Goal: Task Accomplishment & Management: Manage account settings

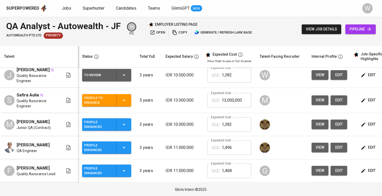
scroll to position [41, 0]
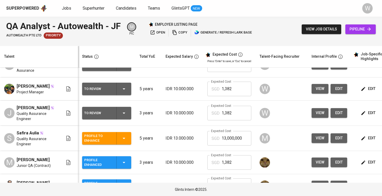
click at [121, 119] on div "To Review" at bounding box center [106, 113] width 45 height 12
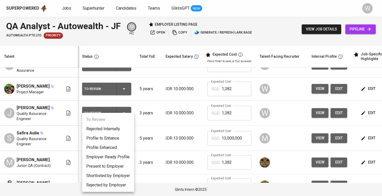
click at [123, 150] on li "Profile Enhanced" at bounding box center [108, 147] width 52 height 9
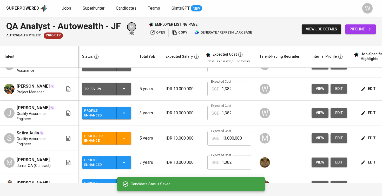
scroll to position [36, 0]
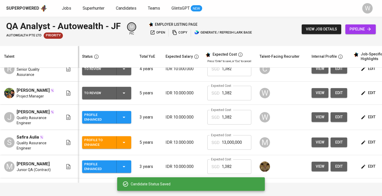
click at [119, 92] on div "To Review" at bounding box center [106, 93] width 45 height 12
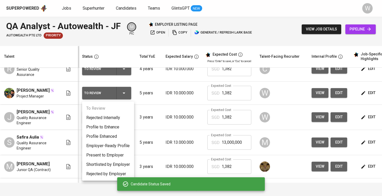
click at [106, 135] on li "Profile Enhanced" at bounding box center [108, 136] width 52 height 9
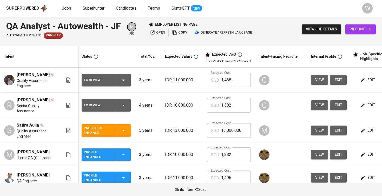
scroll to position [0, 1]
click at [170, 117] on td "IDR 10.000.000" at bounding box center [182, 105] width 42 height 25
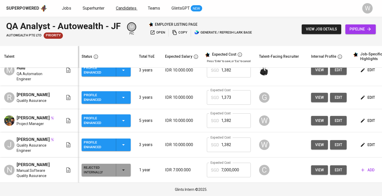
scroll to position [188, 1]
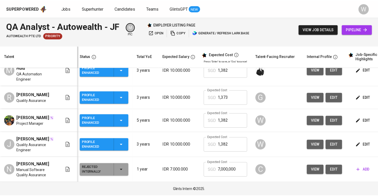
scroll to position [209, 2]
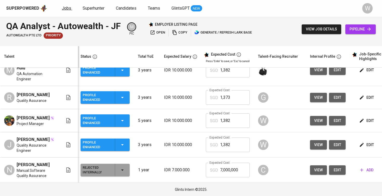
click at [64, 7] on span "Jobs" at bounding box center [66, 8] width 9 height 5
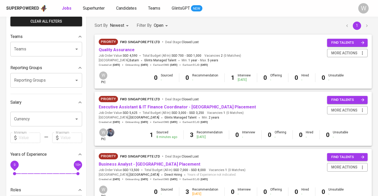
scroll to position [42, 0]
click at [163, 107] on link "Executive Assistant & IT Finance Coordinator - Singapore Placement" at bounding box center [177, 106] width 157 height 5
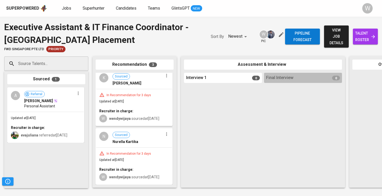
scroll to position [70, 0]
click at [357, 30] on span "talent roster" at bounding box center [365, 36] width 17 height 13
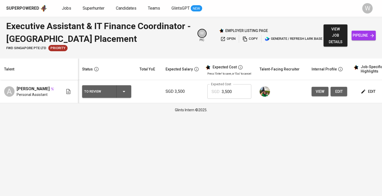
click at [367, 91] on span "edit" at bounding box center [368, 91] width 14 height 6
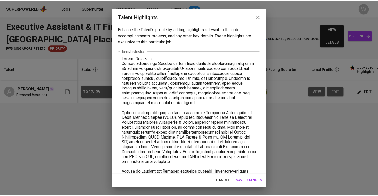
scroll to position [3, 0]
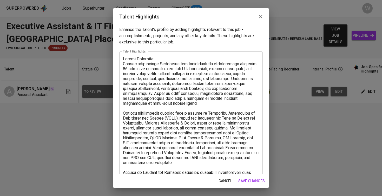
click at [244, 177] on button "save changes" at bounding box center [251, 181] width 31 height 10
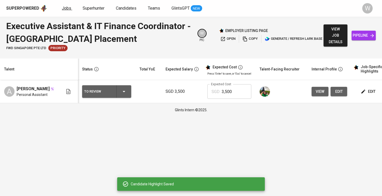
click at [64, 9] on span "Jobs" at bounding box center [66, 8] width 9 height 5
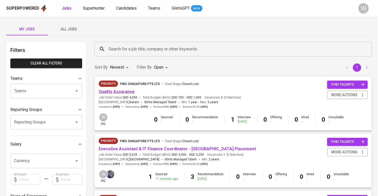
click at [122, 92] on link "Quality Assurance" at bounding box center [117, 91] width 36 height 5
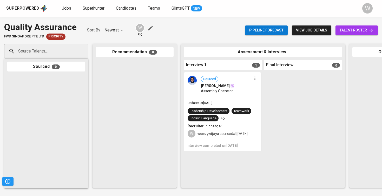
click at [357, 33] on span "talent roster" at bounding box center [356, 30] width 34 height 6
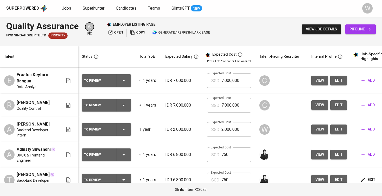
scroll to position [0, 0]
click at [64, 8] on span "Jobs" at bounding box center [66, 8] width 9 height 5
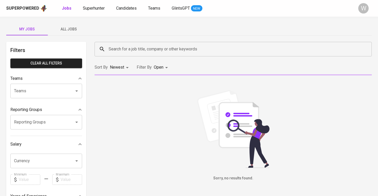
click at [72, 23] on div "My Jobs All Jobs Filters Clear All filters Teams Teams Teams Reporting Groups R…" at bounding box center [189, 179] width 378 height 324
click at [71, 32] on span "All Jobs" at bounding box center [68, 29] width 35 height 6
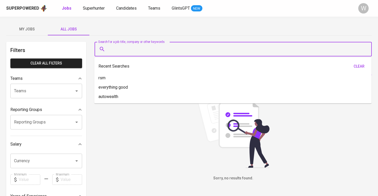
click at [169, 49] on input "Search for a job title, company or other keywords" at bounding box center [234, 49] width 254 height 10
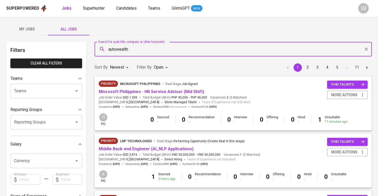
type input "autowealth"
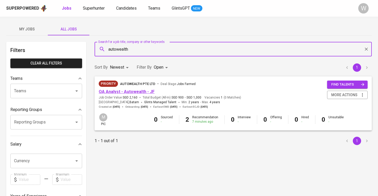
click at [124, 92] on link "QA Analyst - Autowealth - JF" at bounding box center [127, 91] width 56 height 5
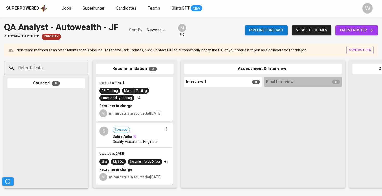
scroll to position [39, 0]
click at [362, 29] on span "talent roster" at bounding box center [356, 30] width 34 height 6
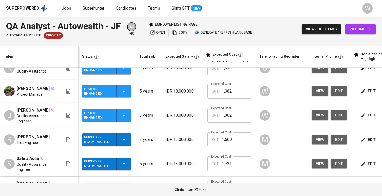
scroll to position [182, 0]
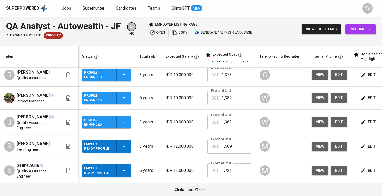
click at [338, 125] on span "edit" at bounding box center [338, 122] width 8 height 6
click at [341, 101] on button "edit" at bounding box center [338, 98] width 17 height 10
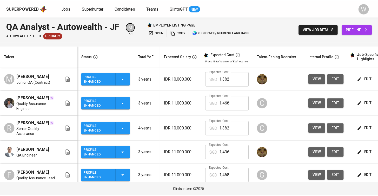
scroll to position [0, 0]
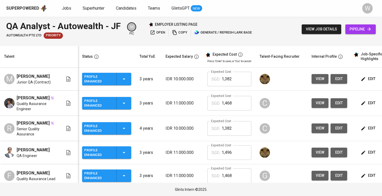
click at [93, 1] on div "Superpowered Jobs Superhunter Candidates Teams GlintsGPT NEW W" at bounding box center [191, 8] width 382 height 17
click at [42, 1] on div "Superpowered Jobs Superhunter Candidates Teams GlintsGPT NEW W" at bounding box center [191, 8] width 382 height 17
click at [66, 7] on span "Jobs" at bounding box center [66, 8] width 9 height 5
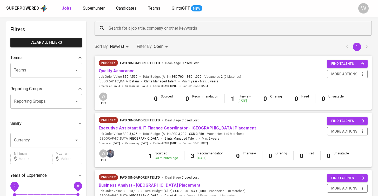
scroll to position [18, 0]
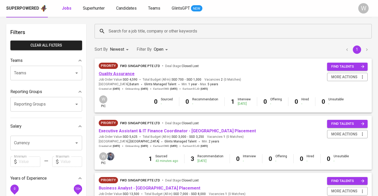
click at [121, 75] on link "Quality Assurance" at bounding box center [117, 73] width 36 height 5
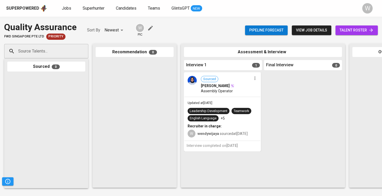
click at [336, 29] on link "talent roster" at bounding box center [356, 30] width 42 height 10
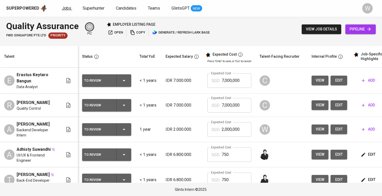
click at [63, 7] on span "Jobs" at bounding box center [66, 8] width 9 height 5
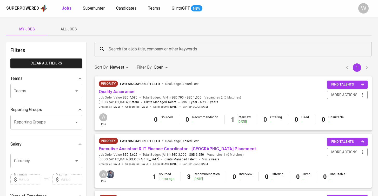
click at [72, 30] on span "All Jobs" at bounding box center [68, 29] width 35 height 6
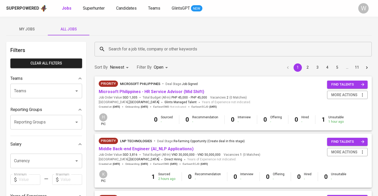
click at [132, 55] on div "Search for a job title, company or other keywords" at bounding box center [233, 49] width 277 height 15
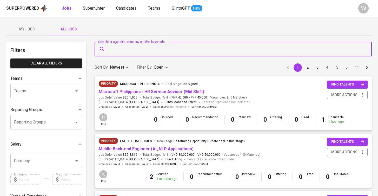
click at [132, 55] on div "Search for a job title, company or other keywords" at bounding box center [233, 49] width 277 height 15
type input "autowealth"
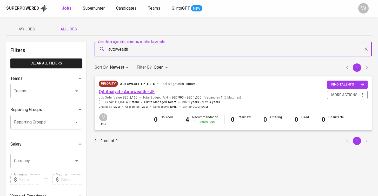
click at [119, 93] on link "QA Analyst - Autowealth - JF" at bounding box center [127, 91] width 56 height 5
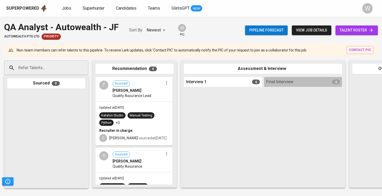
click at [351, 35] on div "Pipeline forecast view job details talent roster" at bounding box center [311, 30] width 133 height 19
click at [351, 31] on span "talent roster" at bounding box center [356, 30] width 34 height 6
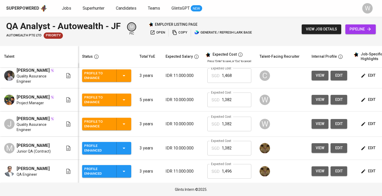
scroll to position [5, 0]
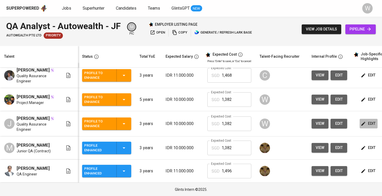
click at [361, 125] on icon "button" at bounding box center [362, 123] width 5 height 5
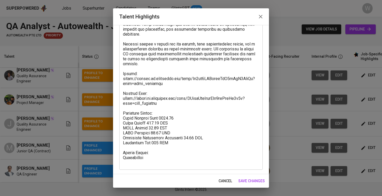
scroll to position [151, 0]
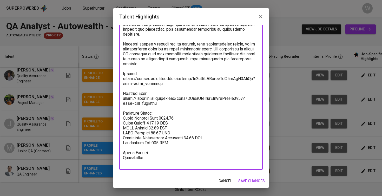
drag, startPoint x: 164, startPoint y: 89, endPoint x: 122, endPoint y: 85, distance: 41.5
click at [122, 85] on div "x Talent Highlights" at bounding box center [190, 36] width 143 height 266
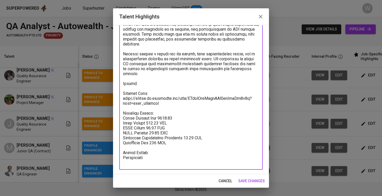
scroll to position [141, 0]
paste textarea "https://glints.sg.larksuite.com/file/BpnHbBMolo7vT4xQhGrl4R1Mgog?from=from_copy…"
type textarea "Jacques has around two and a half years of experience as a Quality Assurance En…"
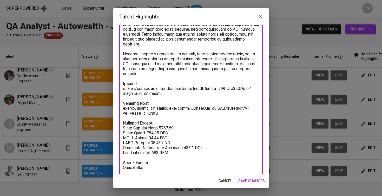
click at [251, 182] on span "save changes" at bounding box center [251, 181] width 26 height 6
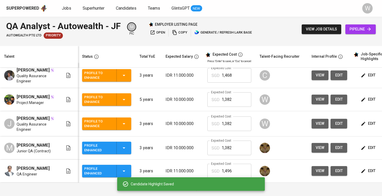
click at [366, 99] on span "edit" at bounding box center [368, 99] width 14 height 6
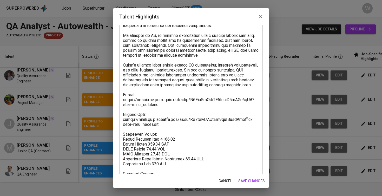
scroll to position [185, 0]
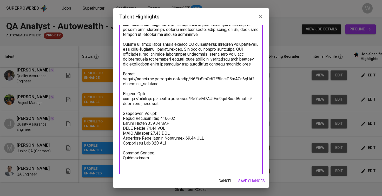
drag, startPoint x: 164, startPoint y: 94, endPoint x: 120, endPoint y: 90, distance: 44.3
click at [120, 90] on div "x Talent Highlights" at bounding box center [190, 22] width 143 height 306
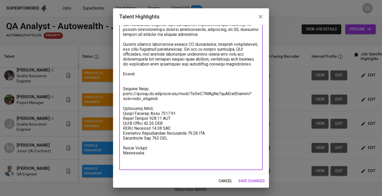
paste textarea "https://glints.sg.larksuite.com/file/PiEebVMngoEA3XxDbo7ldrNLgKd?from=from_copy…"
type textarea "Dhana has close to four years of professional experience as a Quality Assurance…"
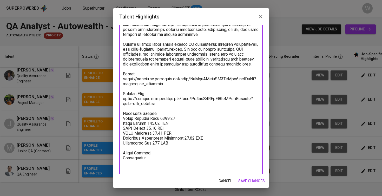
click at [248, 183] on span "save changes" at bounding box center [251, 181] width 26 height 6
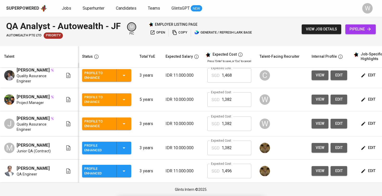
click at [338, 126] on span "edit" at bounding box center [338, 123] width 8 height 6
click at [338, 102] on span "edit" at bounding box center [338, 99] width 8 height 6
click at [119, 121] on div "Profile to Enhance" at bounding box center [106, 123] width 45 height 12
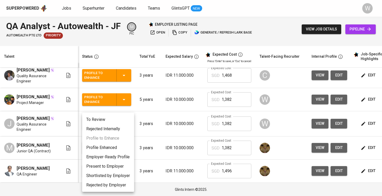
click at [114, 145] on li "Profile Enhanced" at bounding box center [108, 147] width 52 height 9
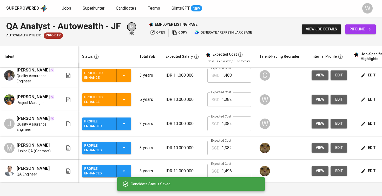
click at [121, 102] on icon "button" at bounding box center [124, 99] width 6 height 6
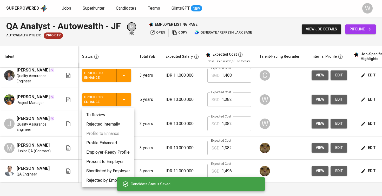
click at [108, 144] on li "Profile Enhanced" at bounding box center [108, 142] width 52 height 9
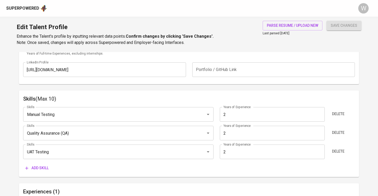
scroll to position [250, 0]
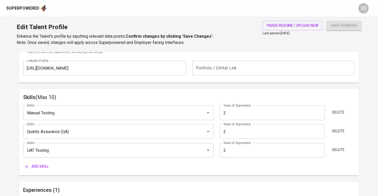
click at [41, 164] on span "Add skill" at bounding box center [36, 166] width 23 height 6
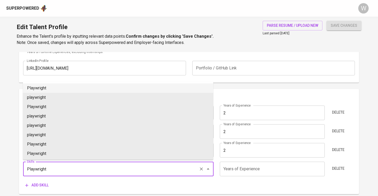
click at [55, 88] on li "Playwright" at bounding box center [118, 87] width 190 height 9
type input "Playwright"
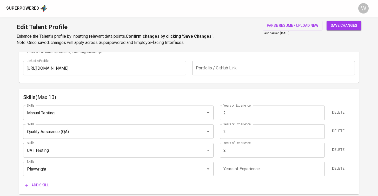
click at [241, 166] on input "number" at bounding box center [272, 169] width 105 height 15
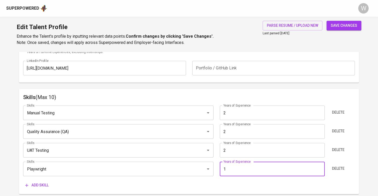
type input "1"
click at [200, 185] on div "Add skill" at bounding box center [189, 185] width 332 height 10
click at [342, 24] on span "save changes" at bounding box center [344, 25] width 26 height 6
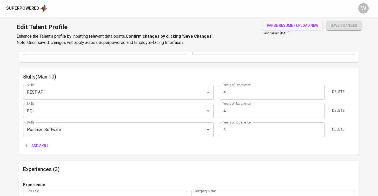
scroll to position [260, 0]
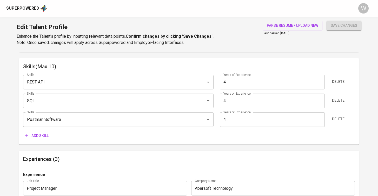
click at [39, 137] on span "Add skill" at bounding box center [36, 135] width 23 height 6
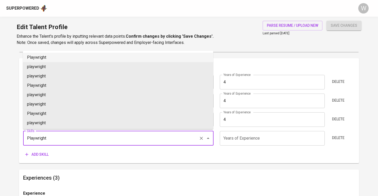
click at [61, 57] on li "Playwright" at bounding box center [118, 57] width 190 height 9
type input "Playwright"
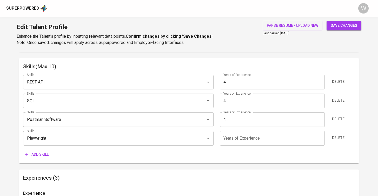
click at [228, 142] on input "number" at bounding box center [272, 138] width 105 height 15
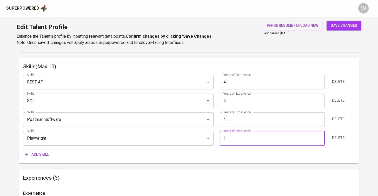
type input "1"
click at [336, 22] on span "save changes" at bounding box center [344, 25] width 26 height 6
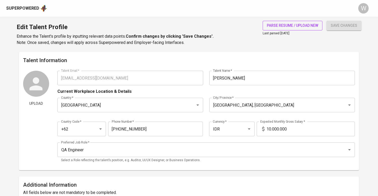
click at [307, 23] on span "parse resume / upload new" at bounding box center [292, 25] width 51 height 6
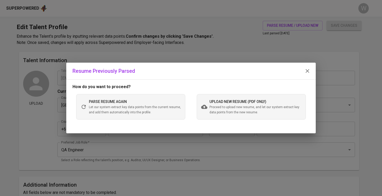
click at [228, 115] on div "upload new resume (pdf only) Proceed to upload new resume, and let our system e…" at bounding box center [251, 106] width 109 height 25
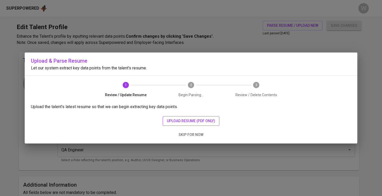
click at [205, 120] on span "upload resume (pdf only)" at bounding box center [191, 121] width 48 height 6
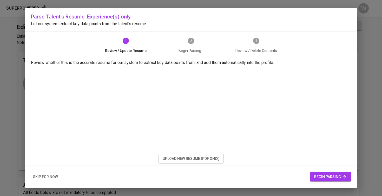
click at [322, 175] on span "begin parsing" at bounding box center [330, 176] width 33 height 6
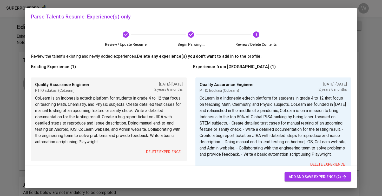
click at [158, 149] on span "delete experience" at bounding box center [163, 152] width 35 height 6
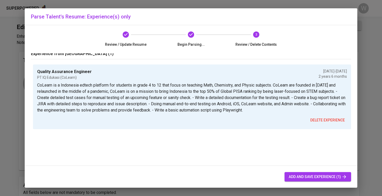
click at [301, 172] on button "add and save experience (1)" at bounding box center [317, 177] width 66 height 10
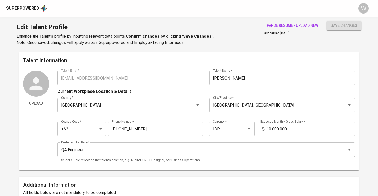
click at [336, 24] on span "save changes" at bounding box center [344, 25] width 26 height 6
click at [281, 29] on button "parse resume / upload new" at bounding box center [293, 26] width 60 height 10
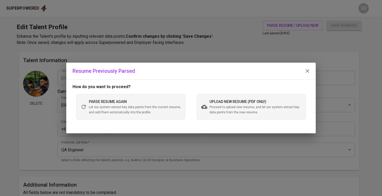
click at [244, 110] on span "Proceed to upload new resume, and let our system extract key data points from t…" at bounding box center [255, 110] width 92 height 10
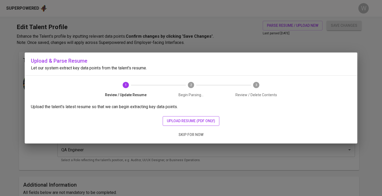
click at [184, 118] on span "upload resume (pdf only)" at bounding box center [191, 121] width 48 height 6
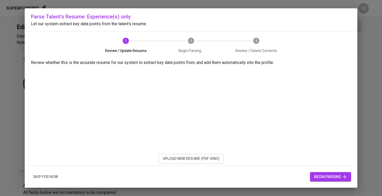
click at [329, 179] on span "begin parsing" at bounding box center [330, 176] width 33 height 6
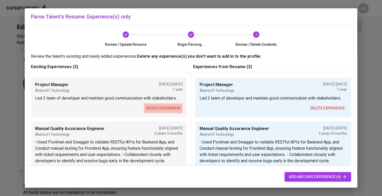
click at [157, 111] on span "delete experience" at bounding box center [163, 108] width 35 height 6
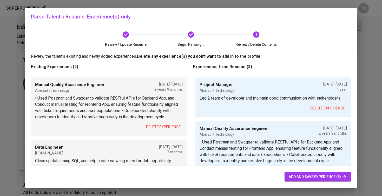
click at [157, 115] on p "• Used Postman and Swagger to validate RESTful APIs for Backend App, and Conduc…" at bounding box center [108, 107] width 147 height 25
click at [155, 126] on span "delete experience" at bounding box center [163, 127] width 35 height 6
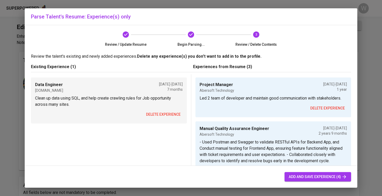
click at [153, 115] on span "delete experience" at bounding box center [163, 114] width 35 height 6
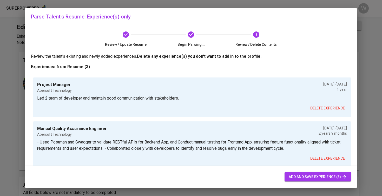
click at [314, 185] on div "add and save experience (3)" at bounding box center [191, 177] width 332 height 22
click at [315, 180] on button "add and save experience (3)" at bounding box center [317, 177] width 66 height 10
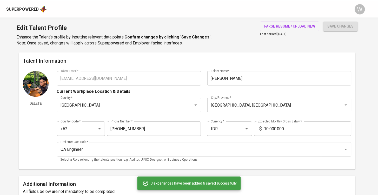
scroll to position [393, 0]
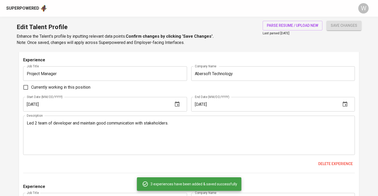
click at [338, 25] on span "save changes" at bounding box center [344, 25] width 26 height 6
